Goal: Find specific page/section: Find specific page/section

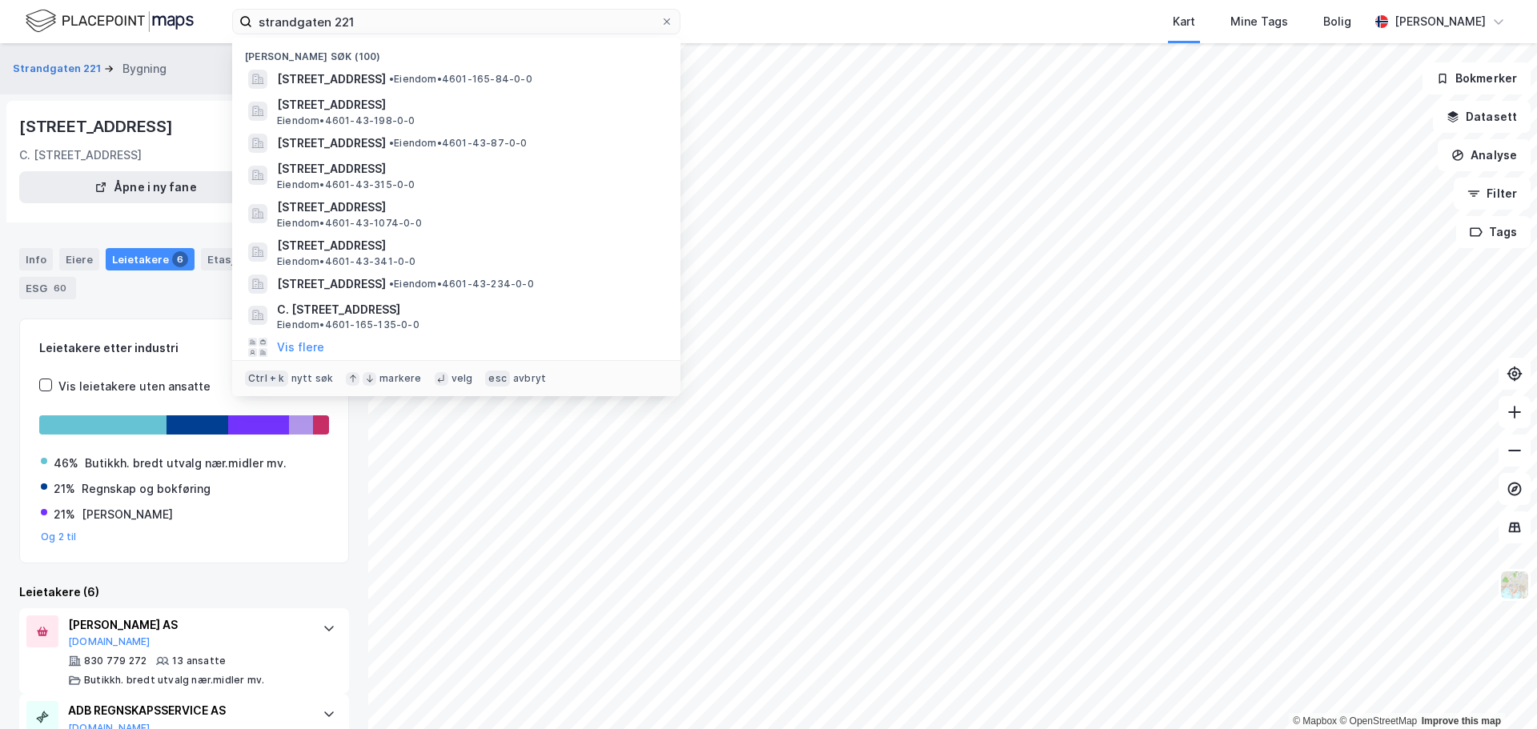
click at [427, 18] on input "strandgaten 221" at bounding box center [456, 22] width 408 height 24
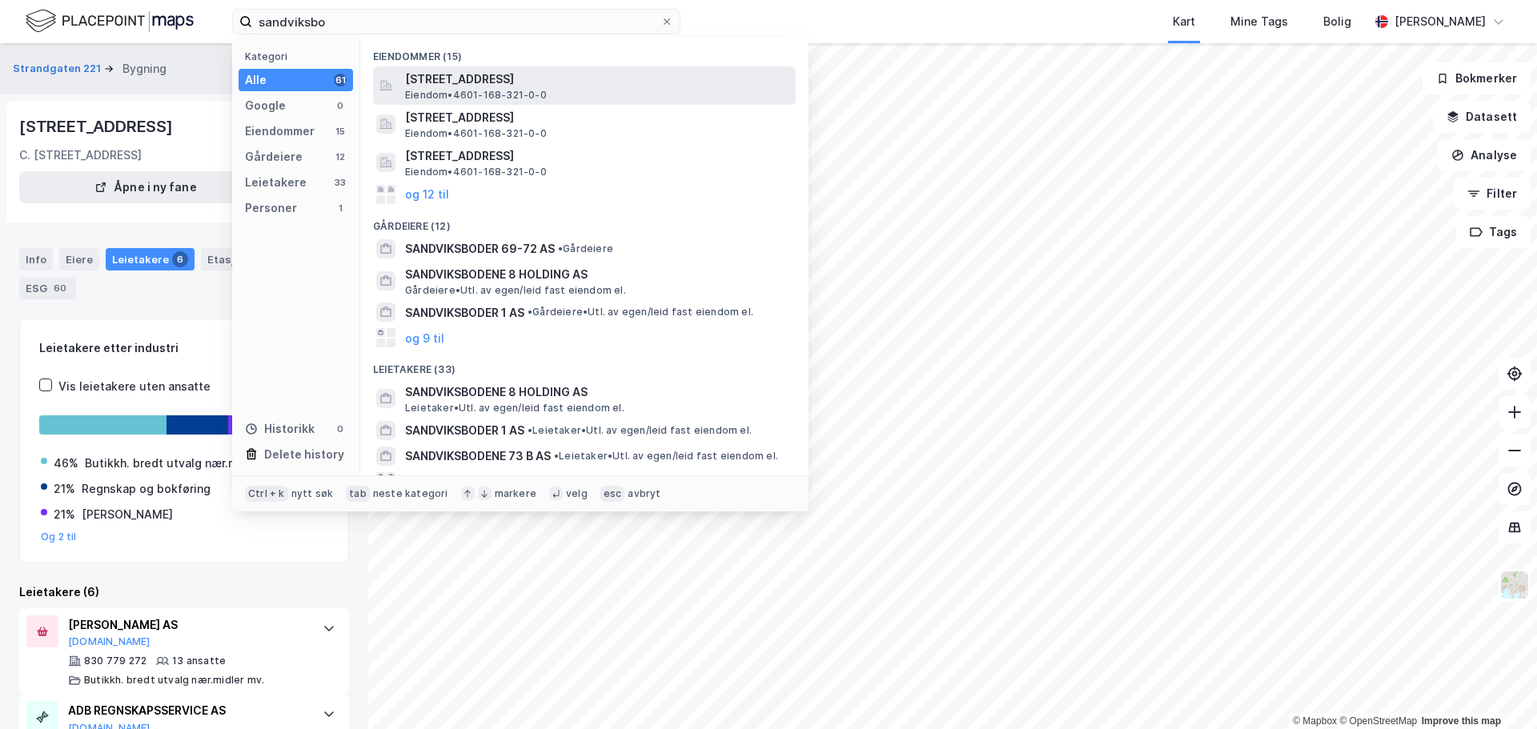
type input "sandviksbo"
click at [564, 98] on div "[STREET_ADDRESS] • 4601-168-321-0-0" at bounding box center [598, 86] width 387 height 32
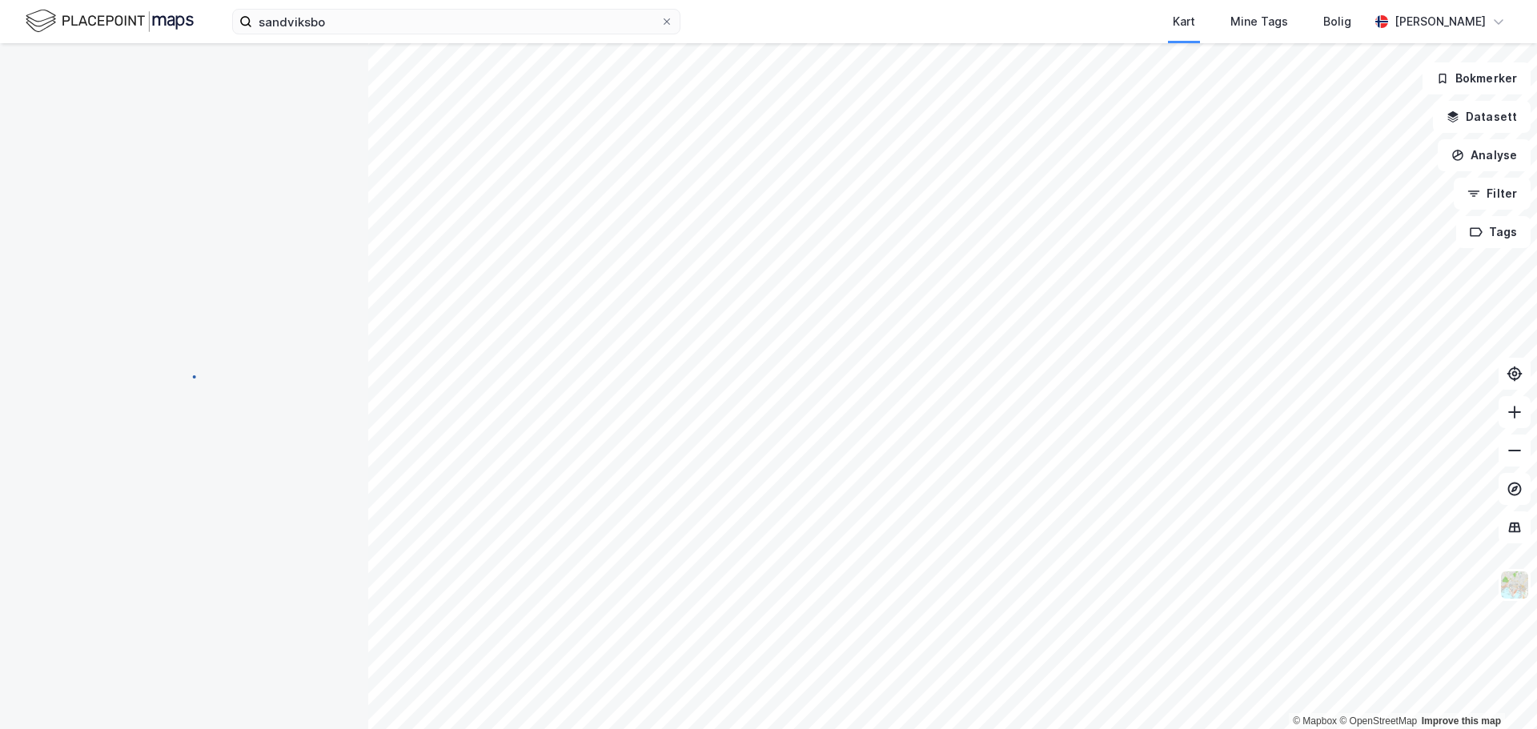
scroll to position [2, 0]
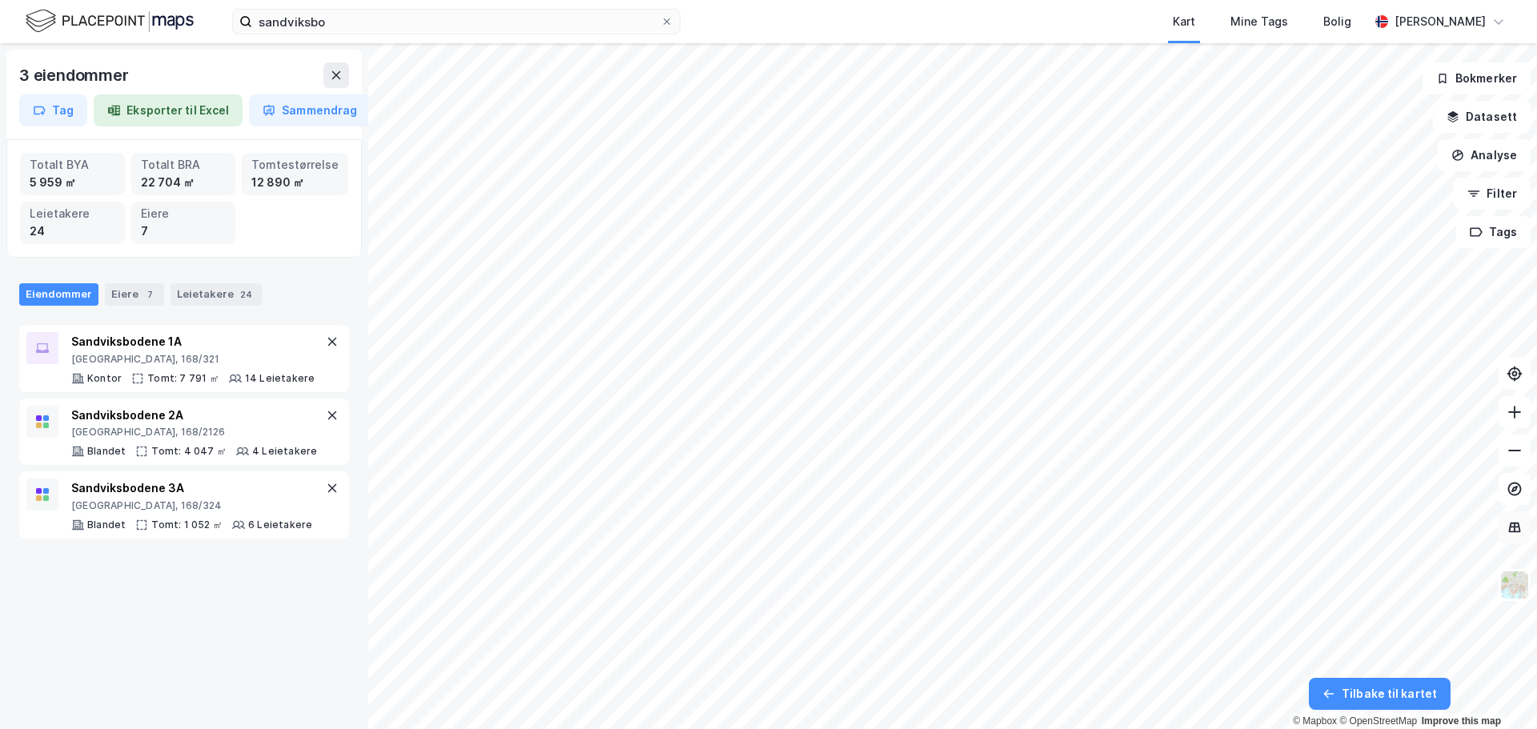
click at [1522, 537] on button at bounding box center [1515, 528] width 32 height 32
click at [1514, 532] on icon at bounding box center [1515, 528] width 16 height 16
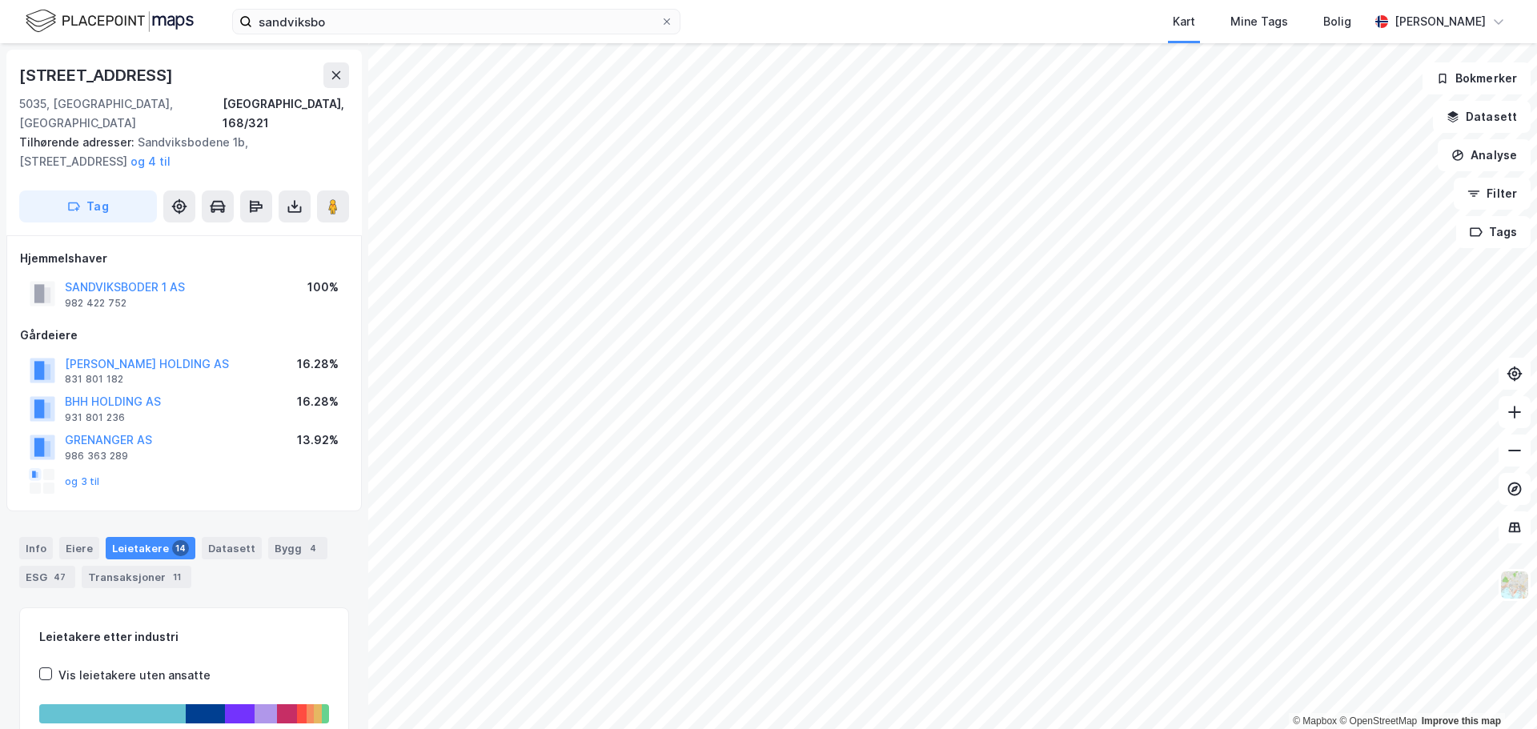
scroll to position [2, 0]
